Goal: Navigation & Orientation: Find specific page/section

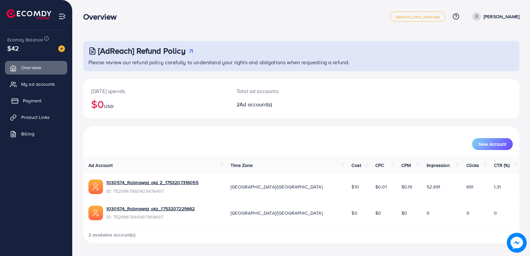
click at [29, 101] on span "Payment" at bounding box center [32, 100] width 19 height 7
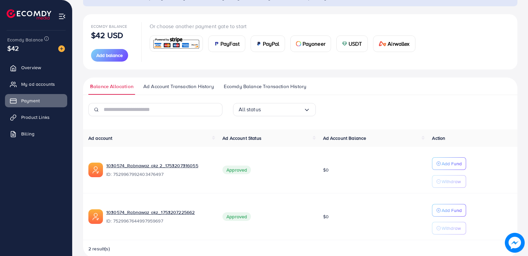
scroll to position [77, 0]
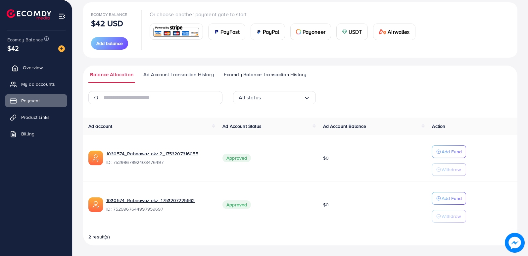
click at [28, 62] on link "Overview" at bounding box center [36, 67] width 62 height 13
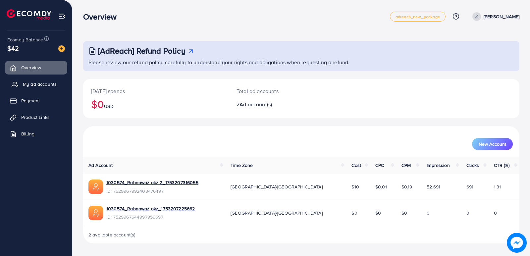
click at [28, 80] on link "My ad accounts" at bounding box center [36, 83] width 62 height 13
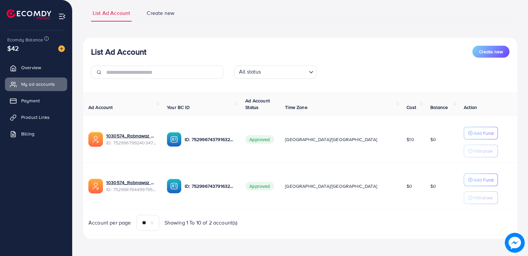
scroll to position [46, 0]
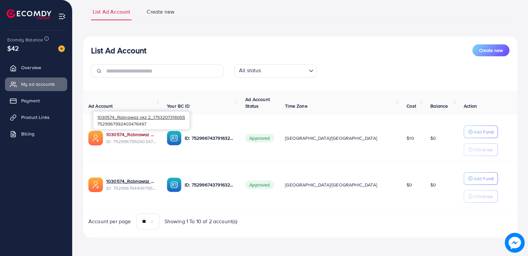
click at [148, 134] on link "1030574_Rabnawaz okz 2_1753207316055" at bounding box center [131, 134] width 50 height 7
click at [41, 65] on span "Overview" at bounding box center [33, 67] width 20 height 7
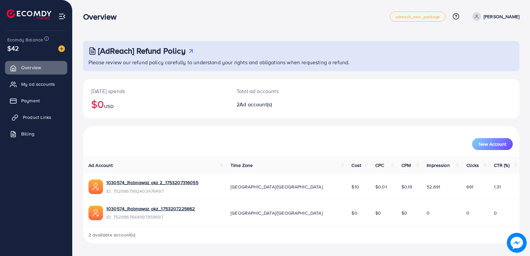
click at [43, 123] on link "Product Links" at bounding box center [36, 117] width 62 height 13
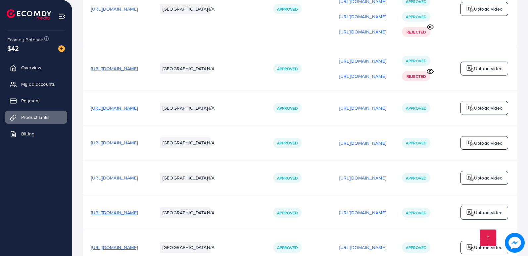
scroll to position [195, 0]
